Goal: Navigation & Orientation: Find specific page/section

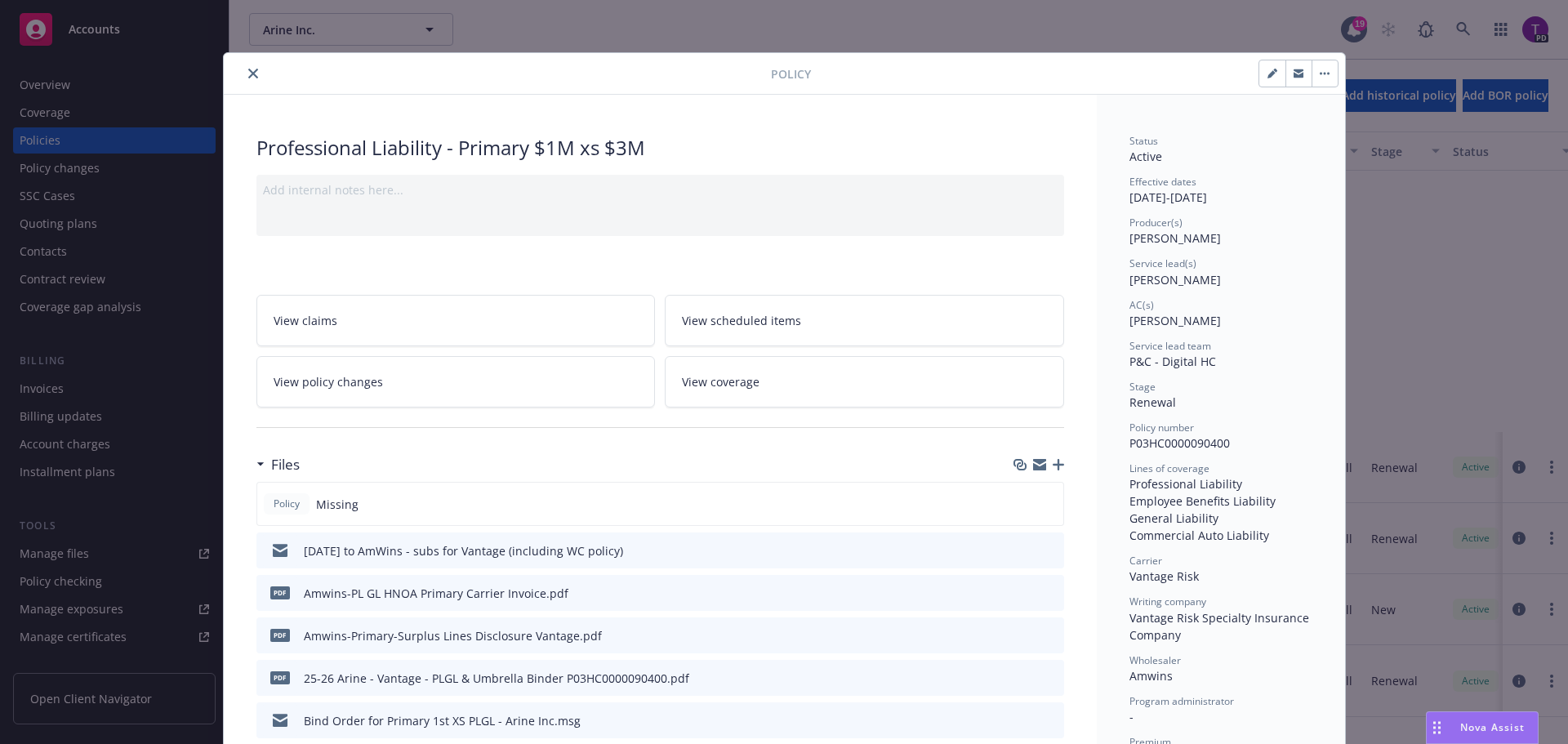
scroll to position [337, 0]
click at [248, 71] on icon "close" at bounding box center [253, 74] width 10 height 10
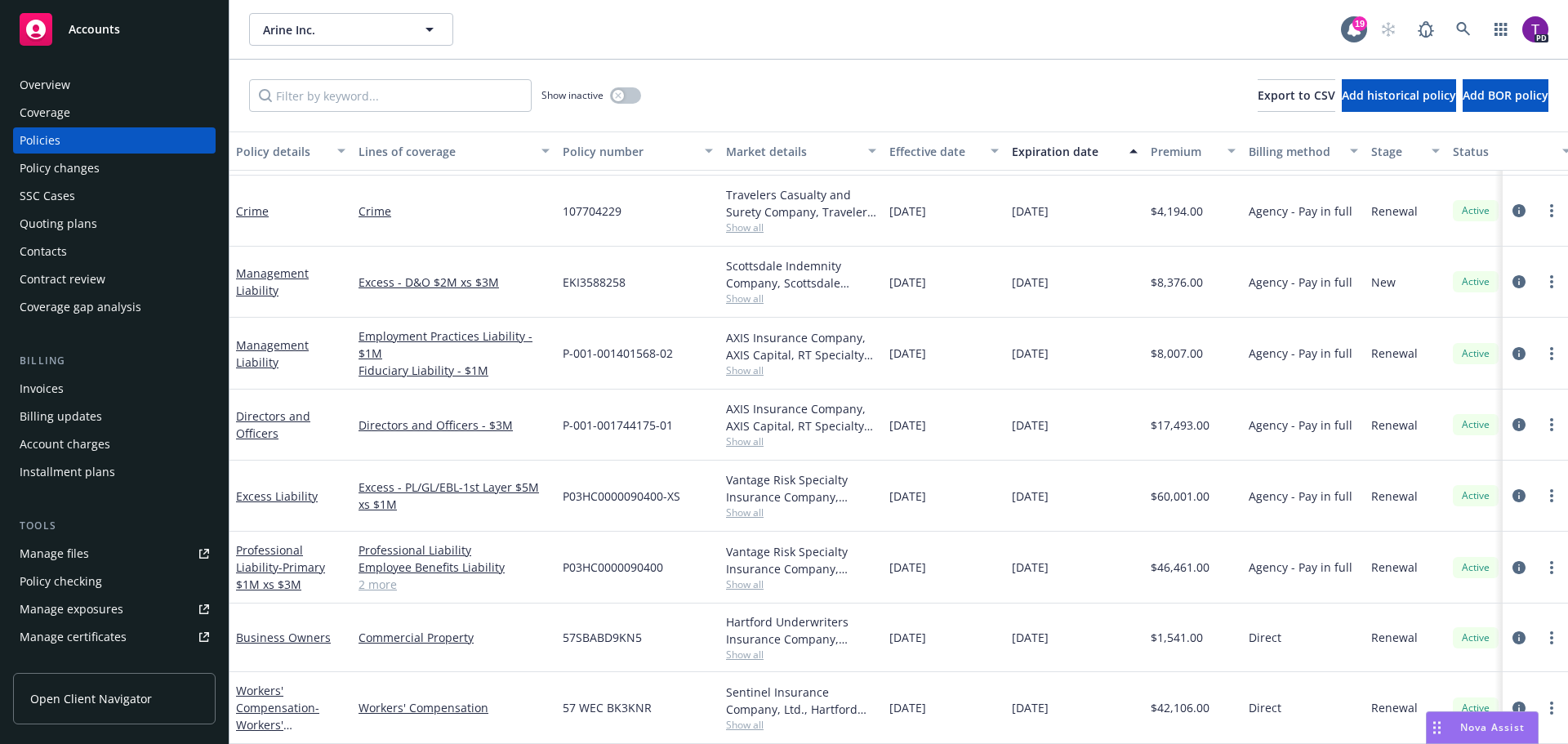
click at [103, 25] on span "Accounts" at bounding box center [94, 30] width 51 height 13
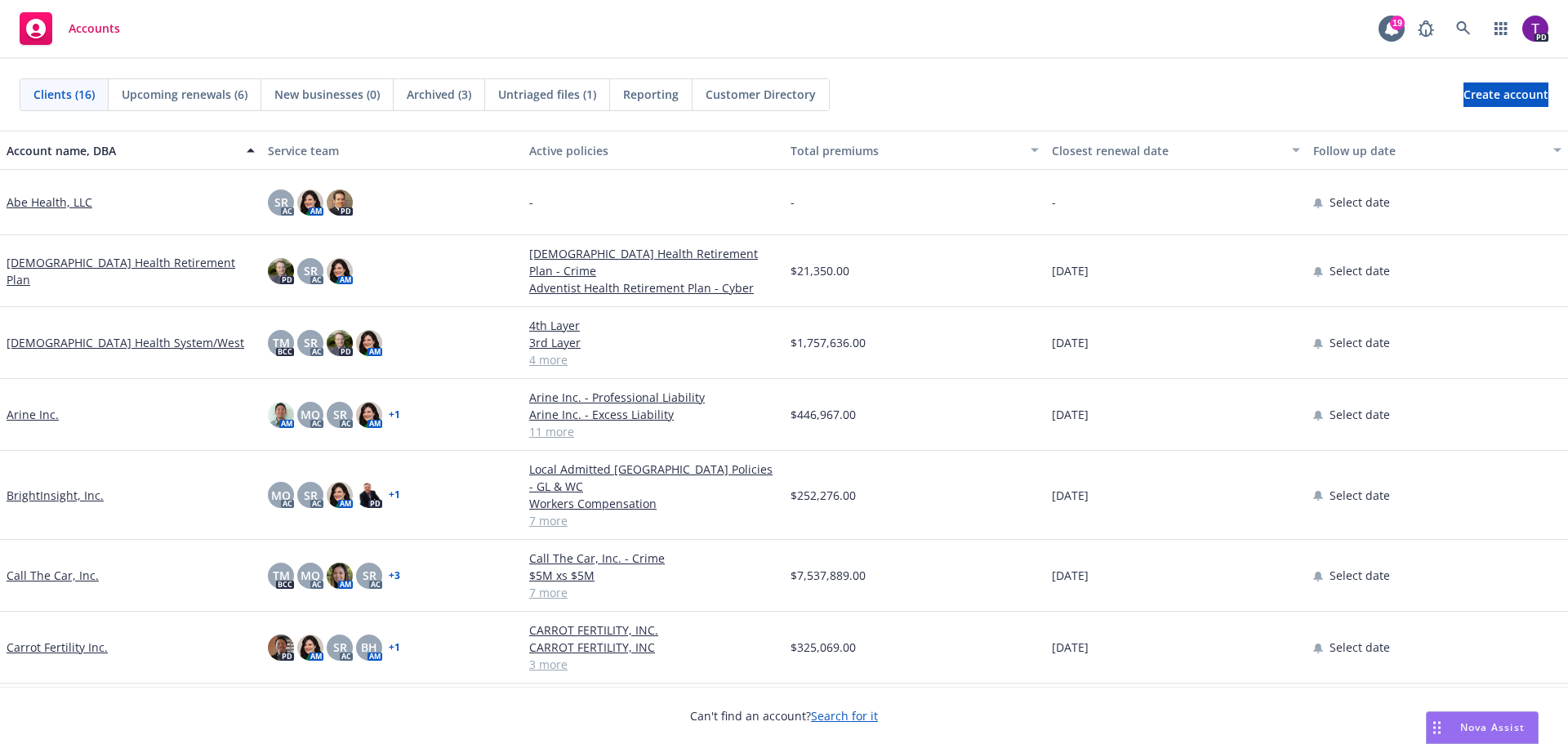
scroll to position [163, 0]
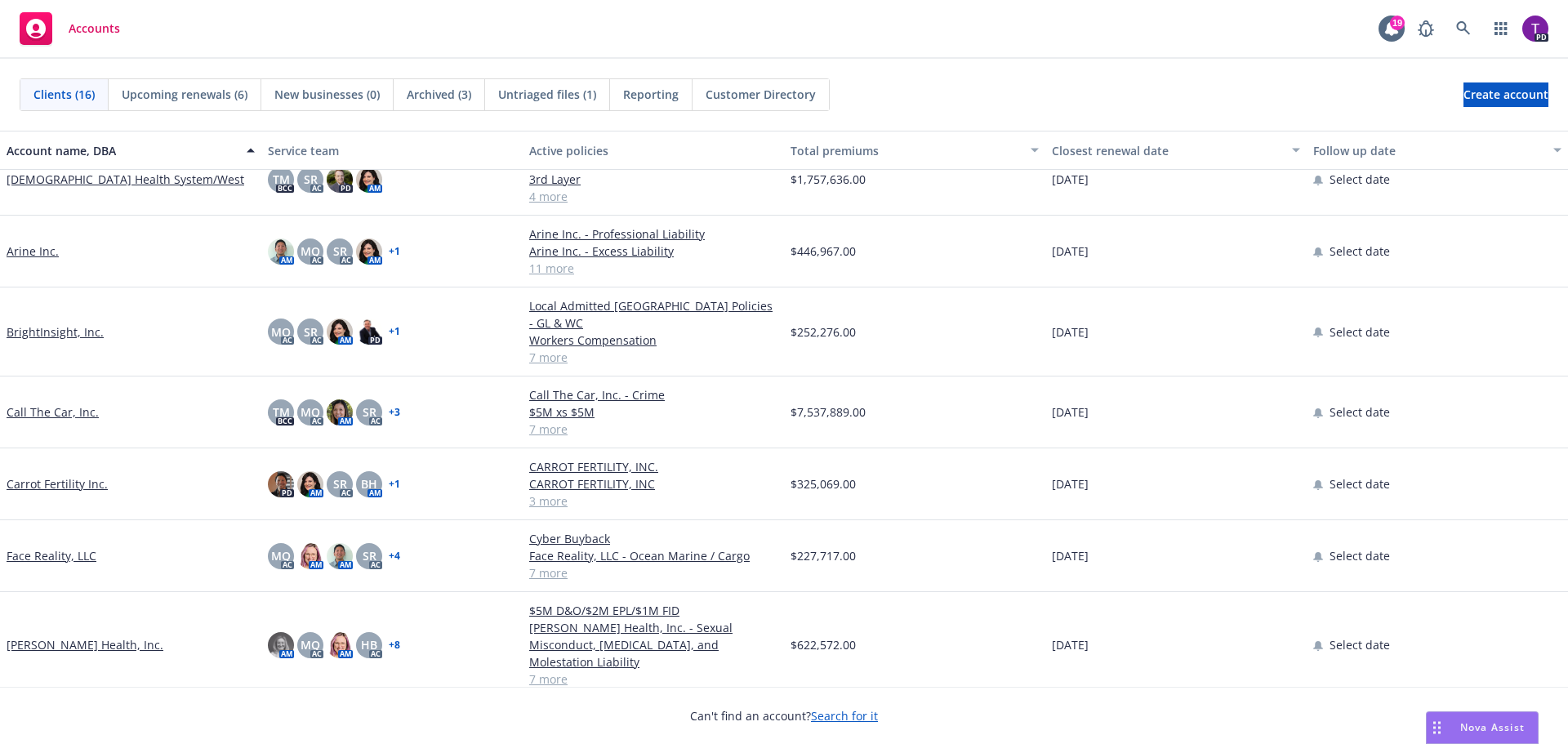
click at [60, 403] on link "Call The Car, Inc." at bounding box center [52, 411] width 92 height 17
